Goal: Check status: Check status

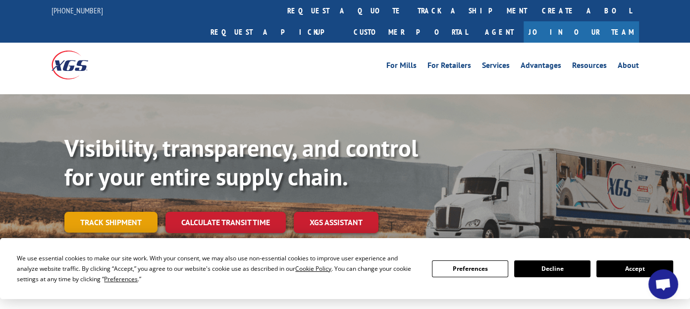
click at [111, 212] on link "Track shipment" at bounding box center [110, 222] width 93 height 21
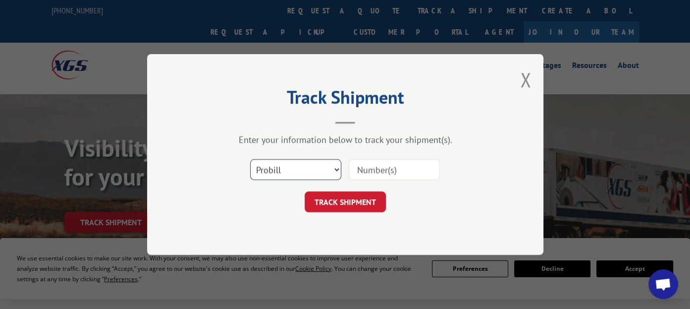
click at [336, 170] on select "Select category... Probill BOL PO" at bounding box center [295, 169] width 91 height 21
select select "bol"
click at [250, 159] on select "Select category... Probill BOL PO" at bounding box center [295, 169] width 91 height 21
click at [363, 171] on input at bounding box center [394, 169] width 91 height 21
paste input "7072035"
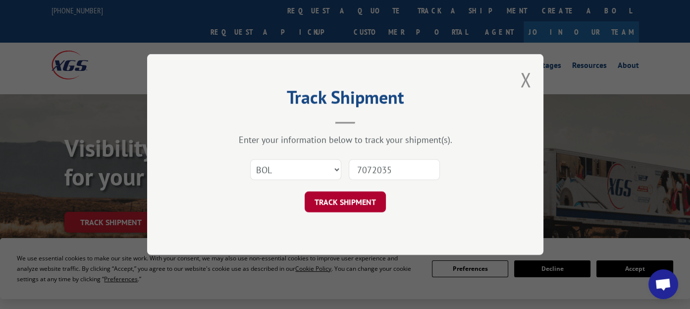
type input "7072035"
click at [343, 202] on button "TRACK SHIPMENT" at bounding box center [345, 201] width 81 height 21
click at [350, 196] on button "TRACK SHIPMENT" at bounding box center [345, 201] width 81 height 21
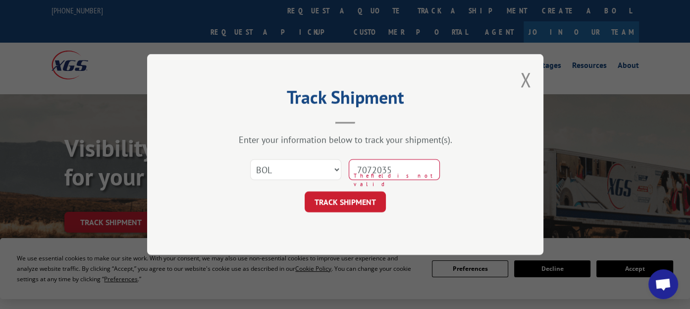
drag, startPoint x: 424, startPoint y: 169, endPoint x: 342, endPoint y: 185, distance: 83.4
click at [342, 185] on div "Select category... Probill BOL PO 7072035 The field is not valid" at bounding box center [345, 169] width 297 height 33
click at [526, 77] on button "Close modal" at bounding box center [525, 79] width 11 height 26
